Goal: Transaction & Acquisition: Purchase product/service

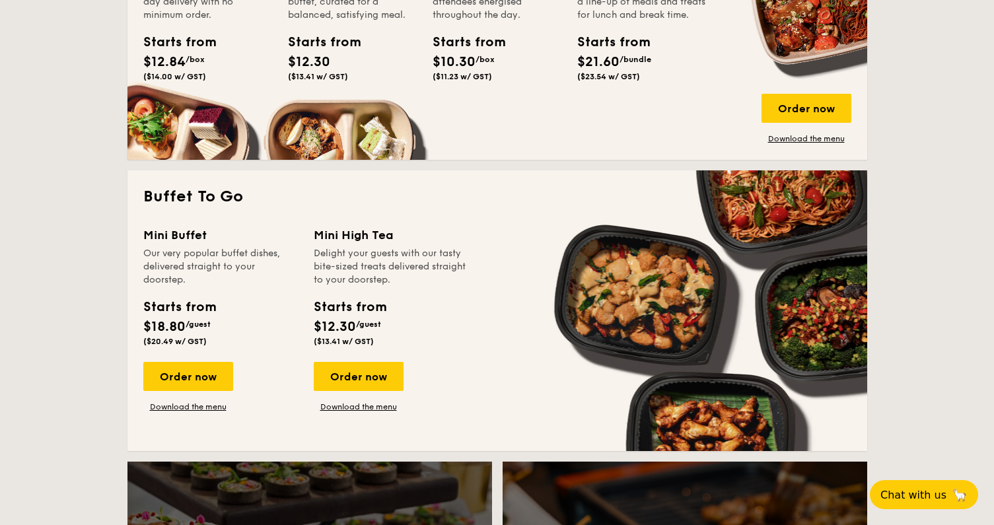
scroll to position [1123, 0]
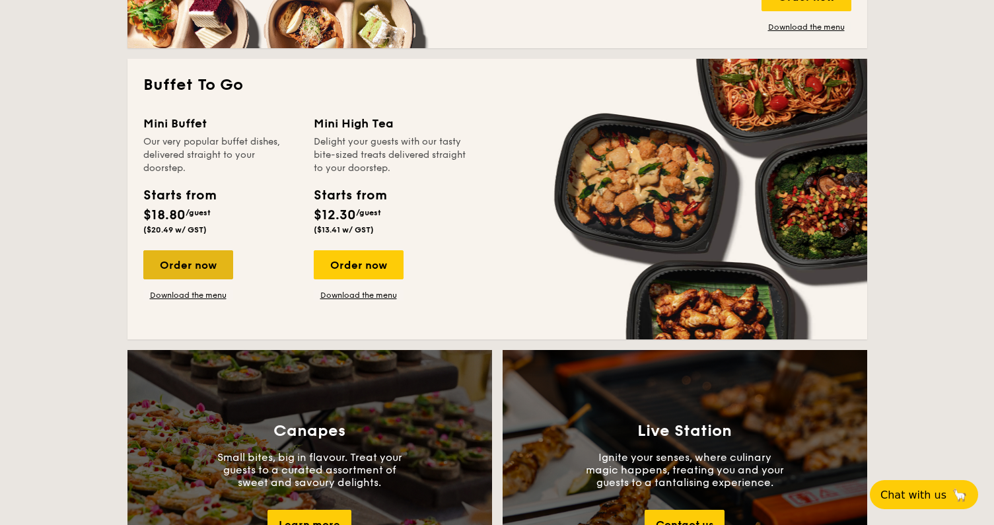
click at [203, 268] on div "Order now" at bounding box center [188, 264] width 90 height 29
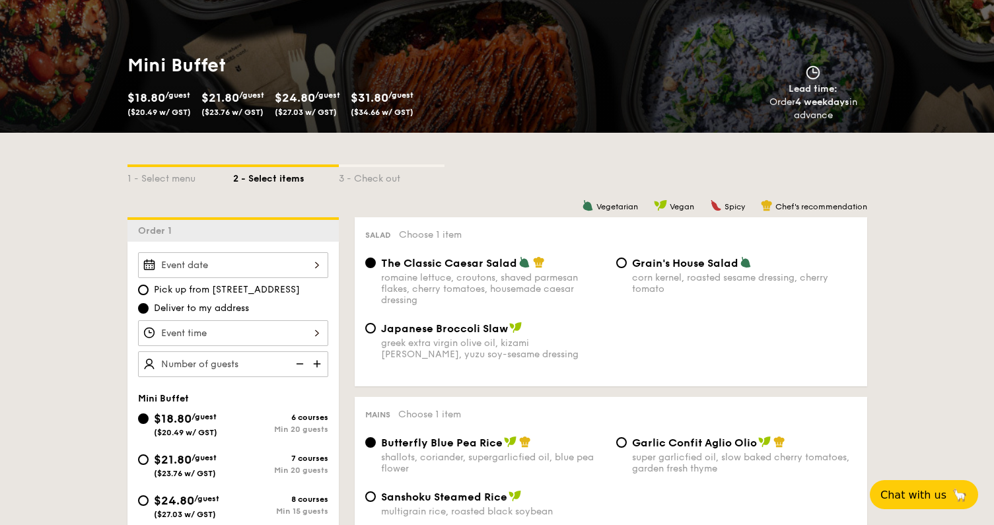
scroll to position [198, 0]
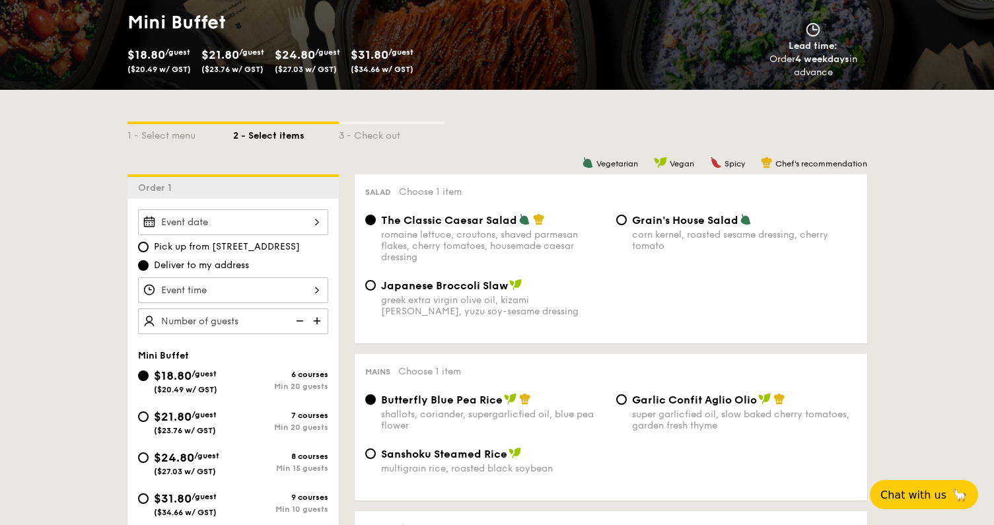
click at [188, 227] on div at bounding box center [233, 222] width 190 height 26
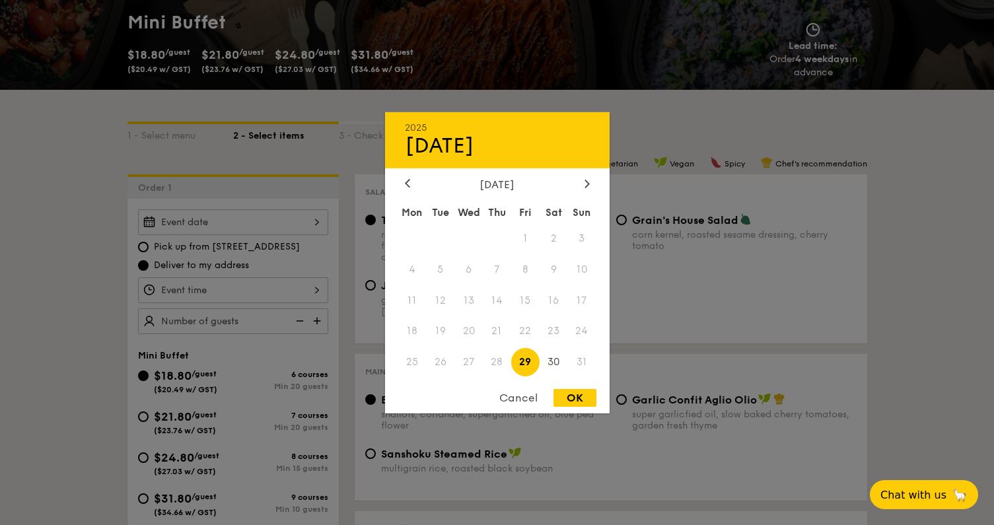
click at [586, 365] on span "31" at bounding box center [582, 362] width 28 height 28
click at [585, 188] on div at bounding box center [587, 184] width 12 height 13
click at [405, 179] on icon at bounding box center [407, 183] width 5 height 9
click at [836, 285] on div at bounding box center [497, 262] width 994 height 525
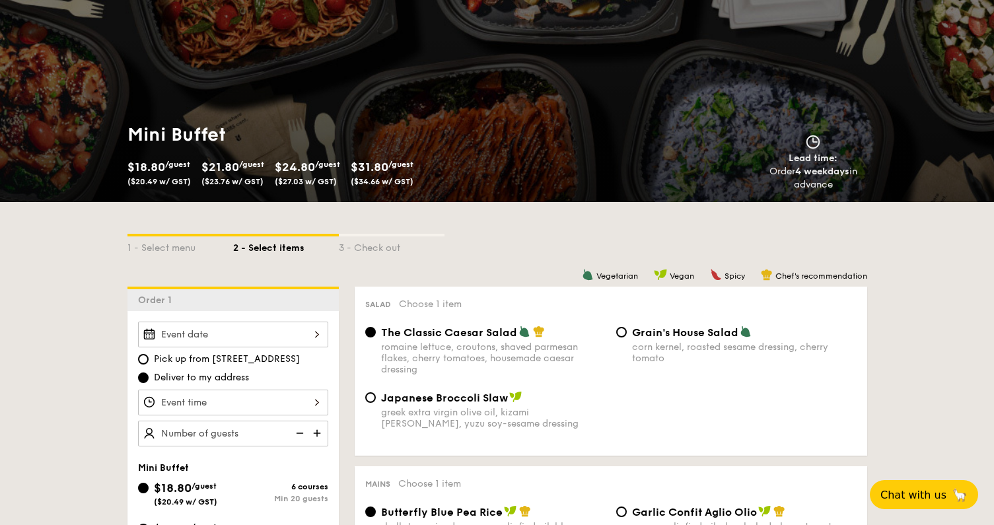
scroll to position [0, 0]
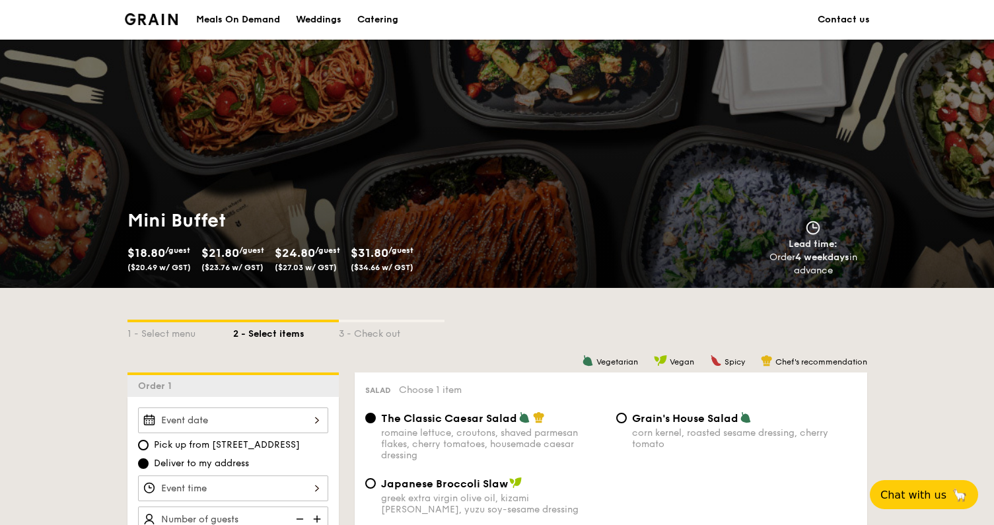
click at [379, 15] on div "Catering" at bounding box center [377, 20] width 41 height 40
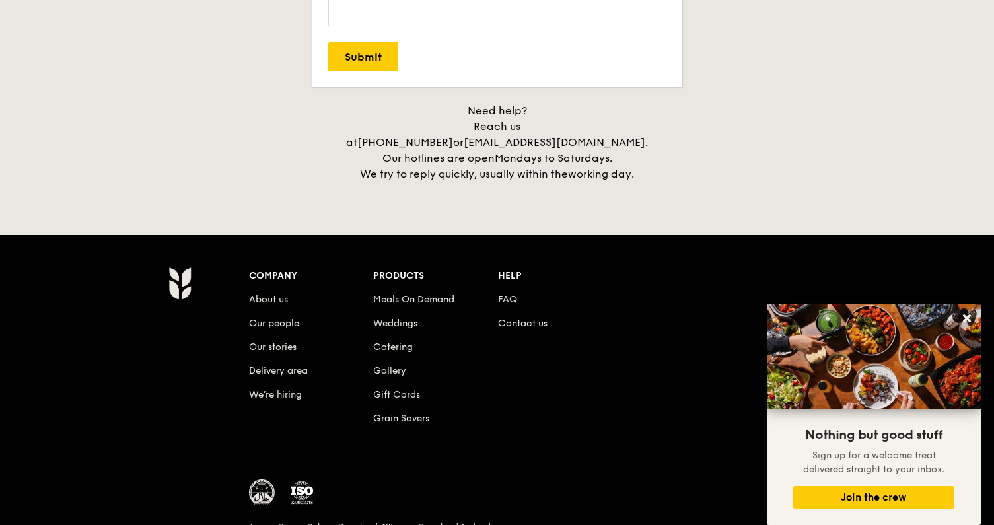
scroll to position [2973, 0]
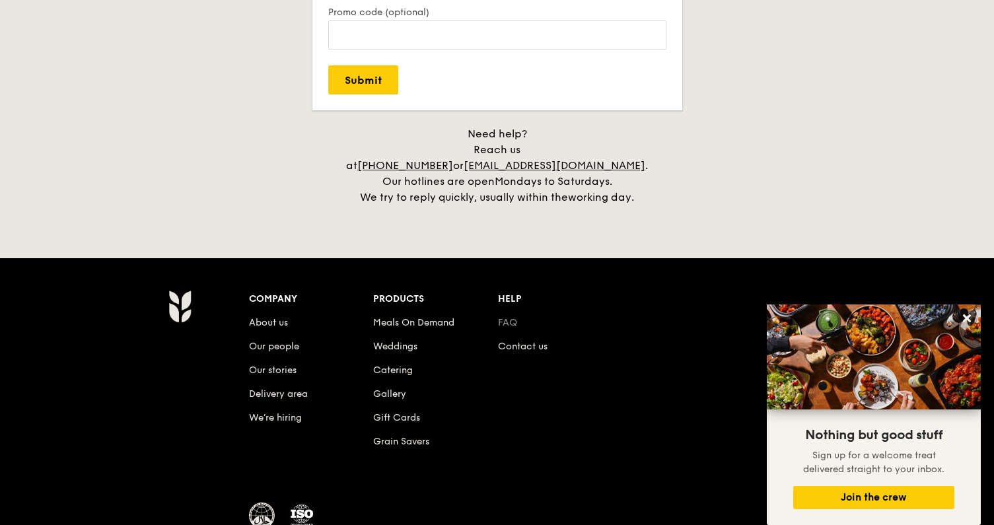
click at [503, 317] on link "FAQ" at bounding box center [507, 322] width 19 height 11
click at [258, 388] on link "Delivery area" at bounding box center [278, 393] width 59 height 11
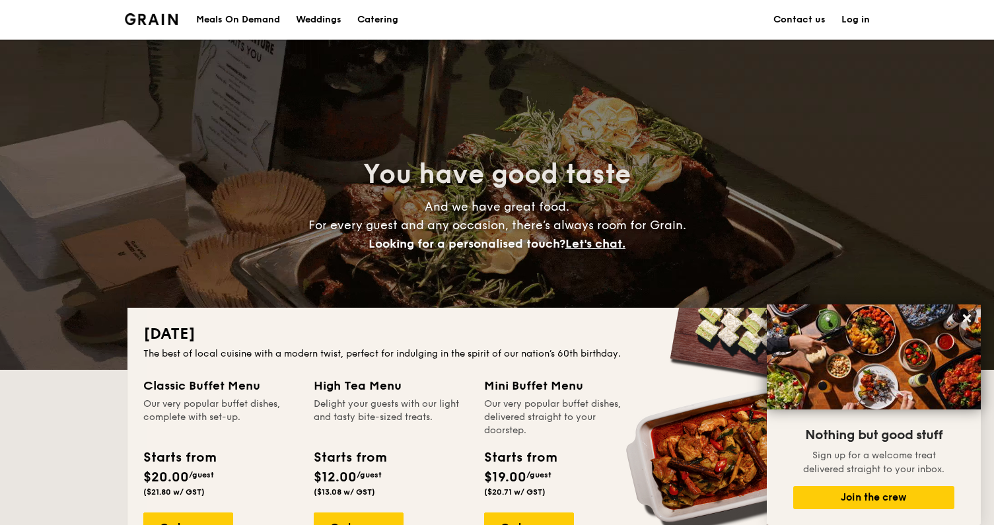
click at [272, 16] on div "Meals On Demand" at bounding box center [238, 20] width 84 height 40
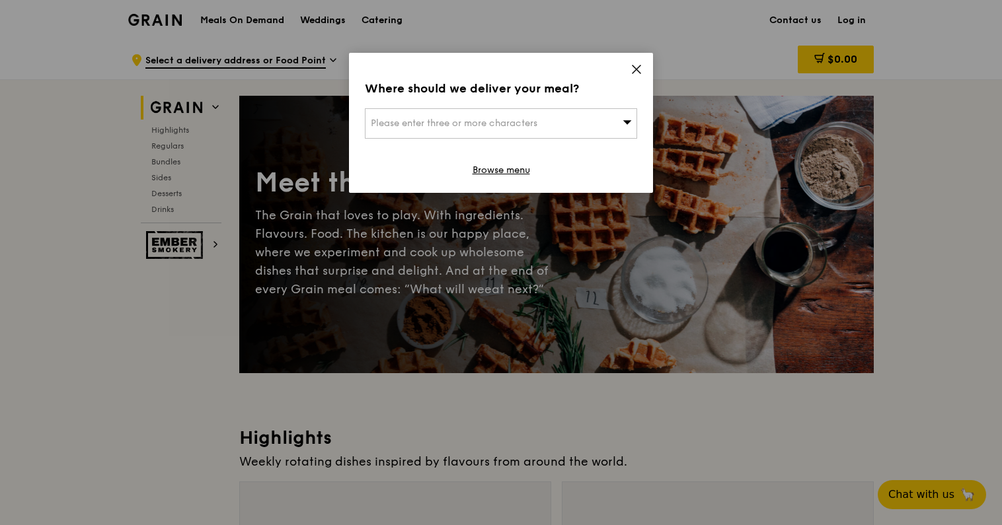
click at [605, 118] on div "Please enter three or more characters" at bounding box center [501, 123] width 272 height 30
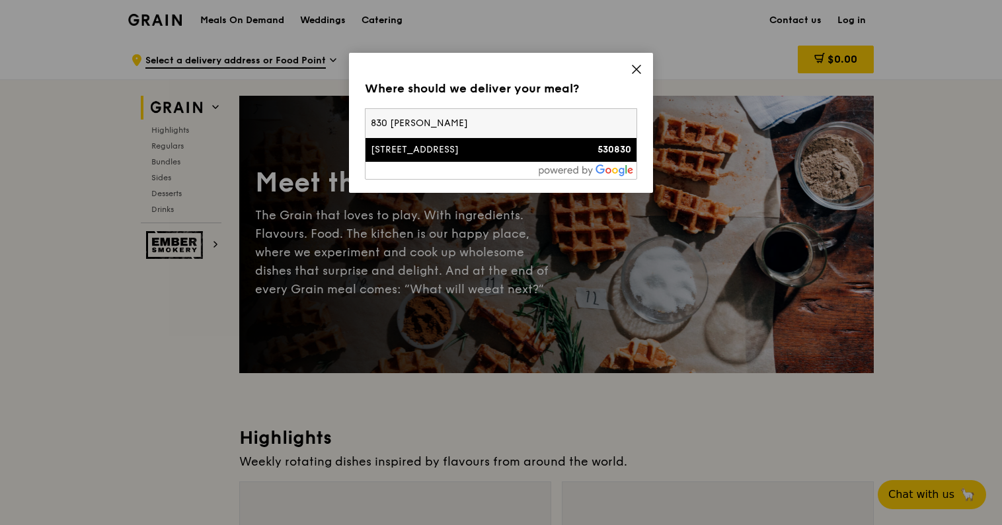
type input "830 houg"
click at [498, 154] on div "830 Hougang Central" at bounding box center [469, 149] width 196 height 13
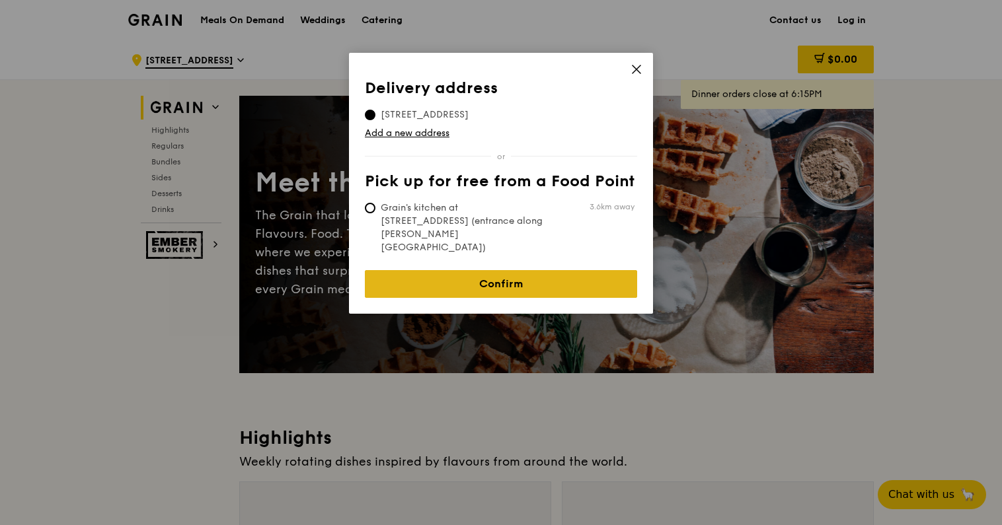
click at [553, 270] on link "Confirm" at bounding box center [501, 284] width 272 height 28
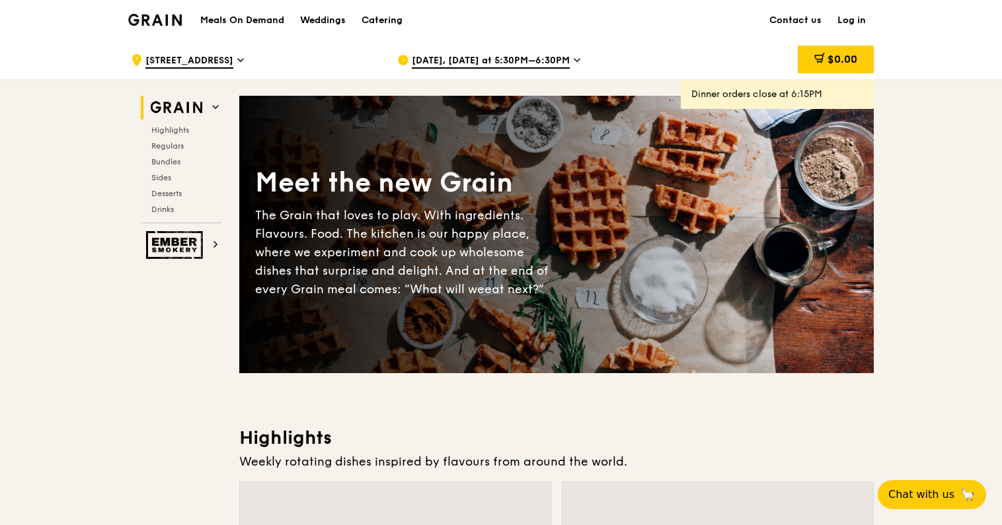
click at [529, 59] on span "Aug 25, Today at 5:30PM–6:30PM" at bounding box center [491, 61] width 158 height 15
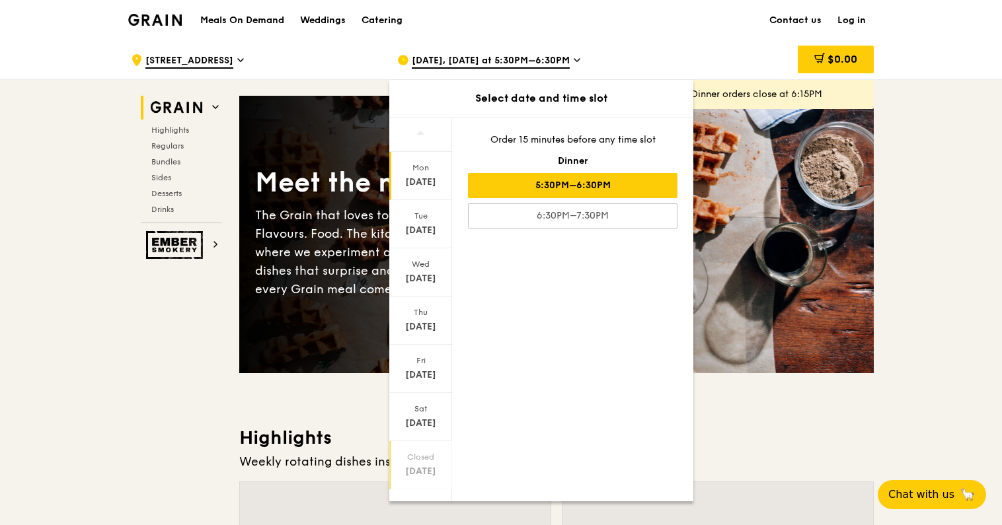
click at [428, 471] on div "Aug 31" at bounding box center [420, 471] width 59 height 13
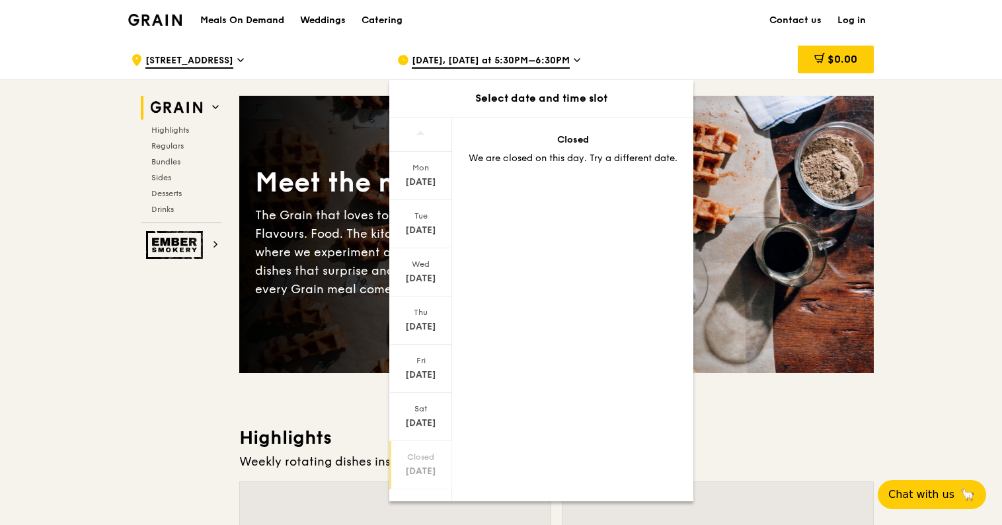
scroll to position [22, 0]
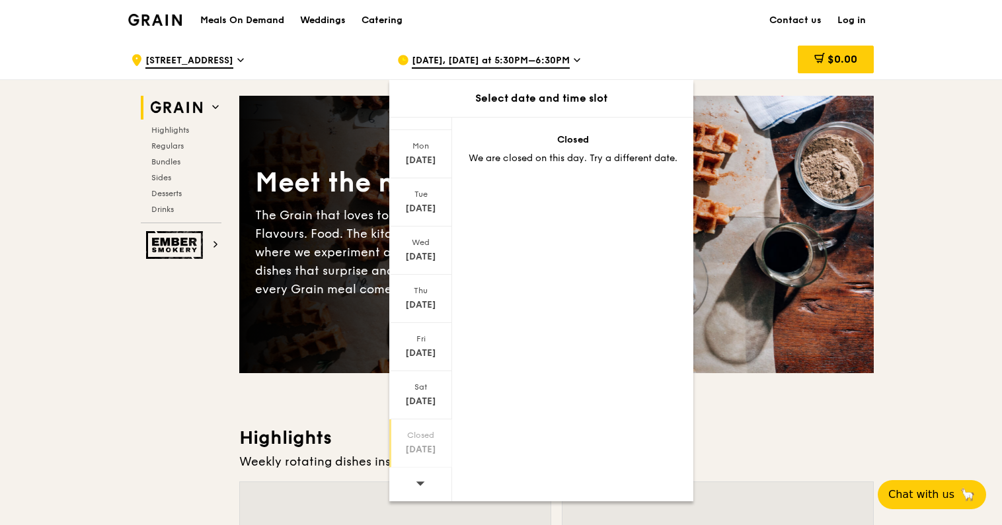
click at [412, 446] on div "Aug 31" at bounding box center [420, 449] width 59 height 13
click at [420, 486] on icon at bounding box center [420, 483] width 9 height 10
click at [928, 487] on span "Chat with us" at bounding box center [920, 494] width 69 height 17
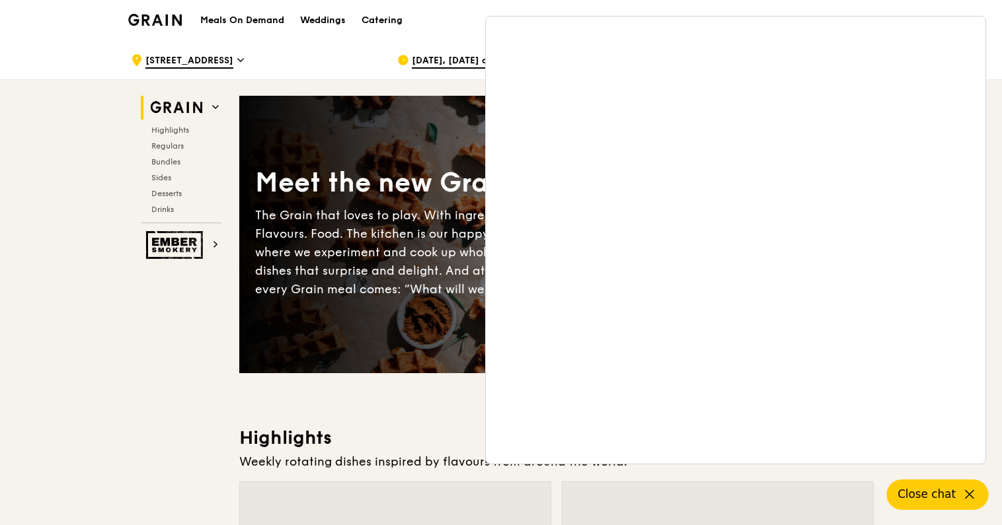
click at [975, 495] on icon at bounding box center [969, 495] width 16 height 16
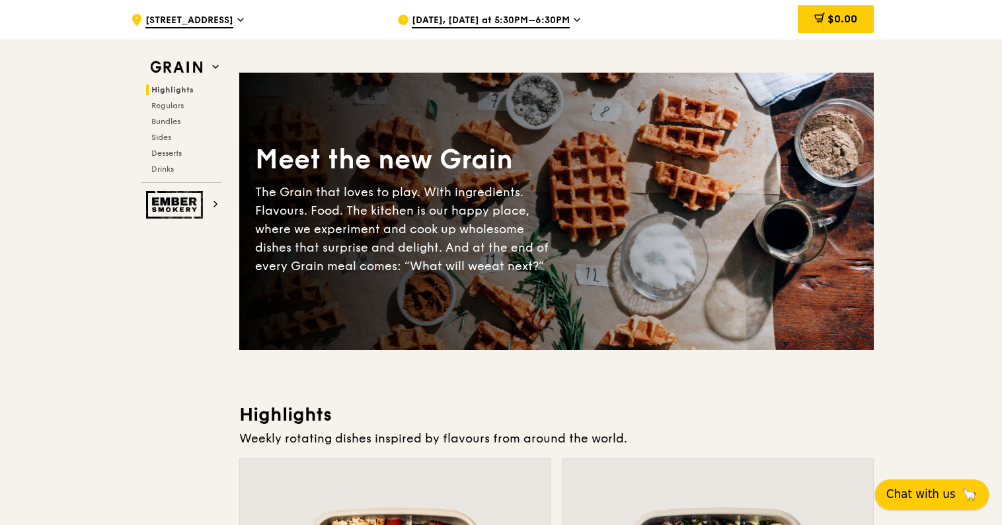
scroll to position [0, 0]
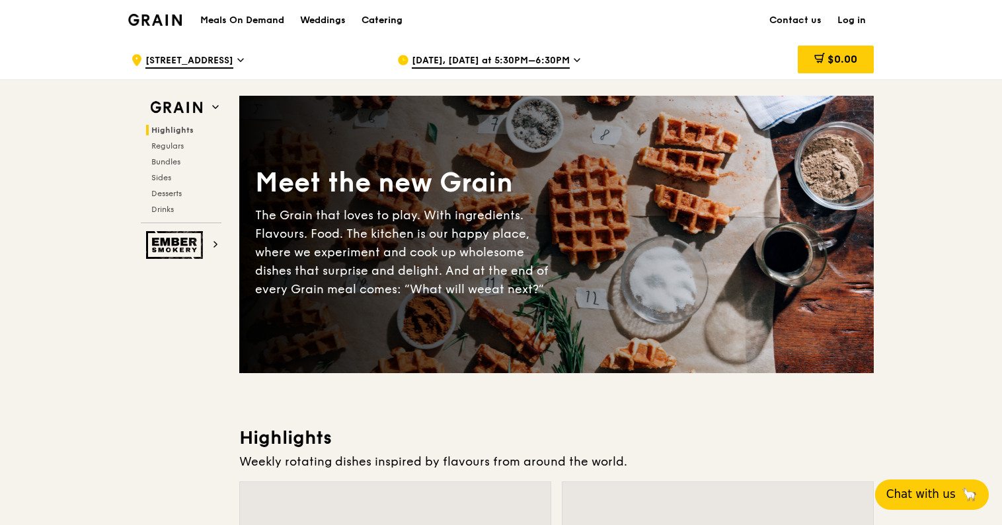
click at [374, 20] on div "Catering" at bounding box center [381, 21] width 41 height 40
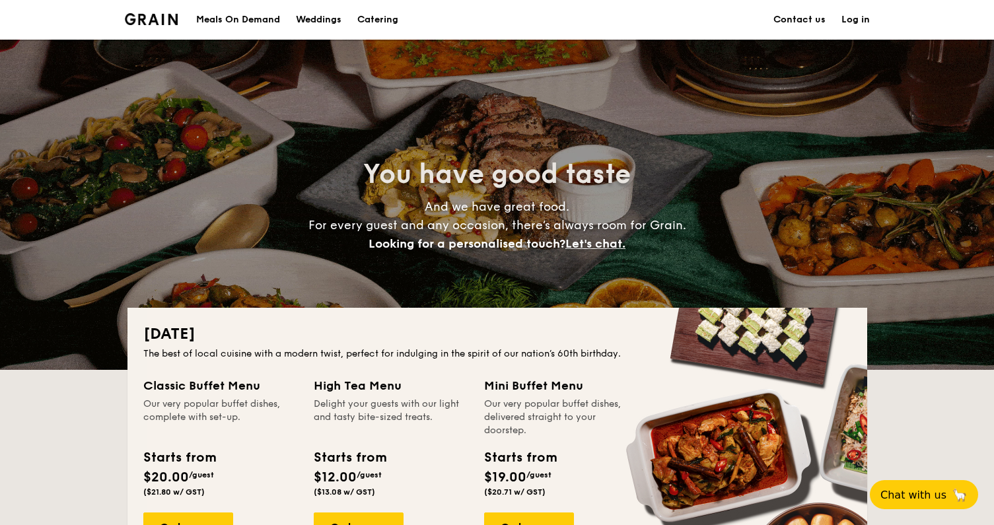
click at [319, 18] on div "Weddings" at bounding box center [319, 20] width 46 height 40
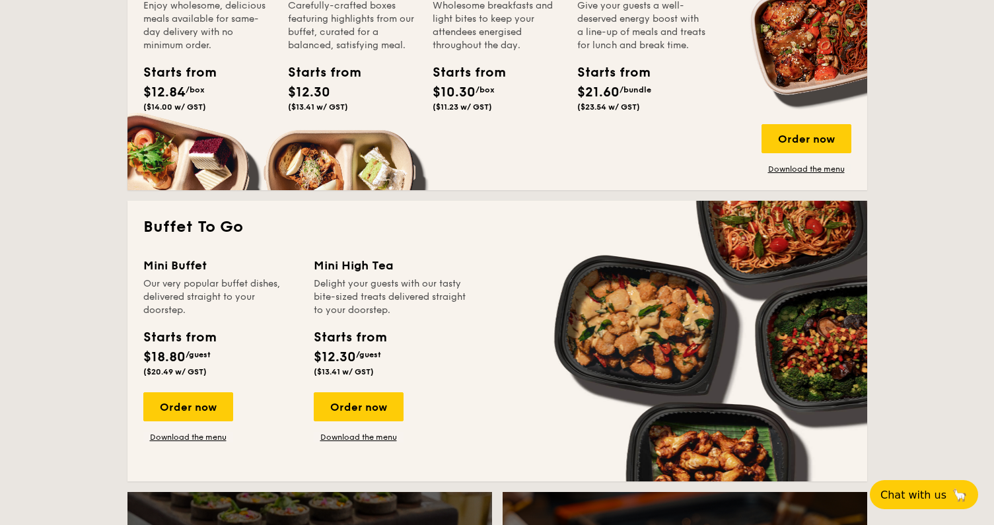
scroll to position [991, 0]
